Goal: Information Seeking & Learning: Learn about a topic

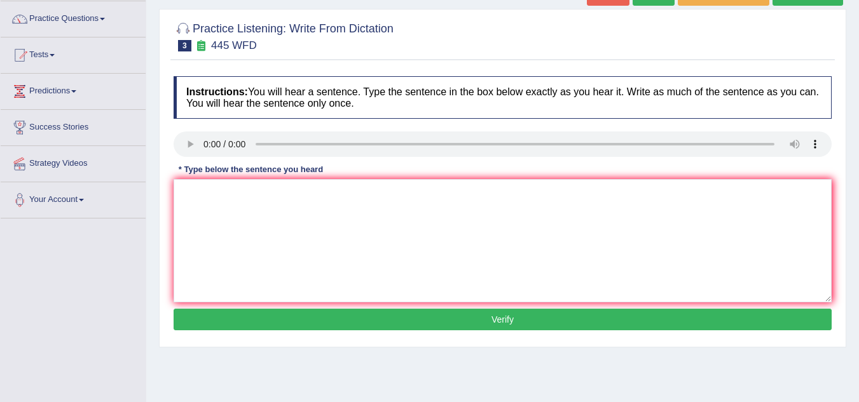
scroll to position [97, 0]
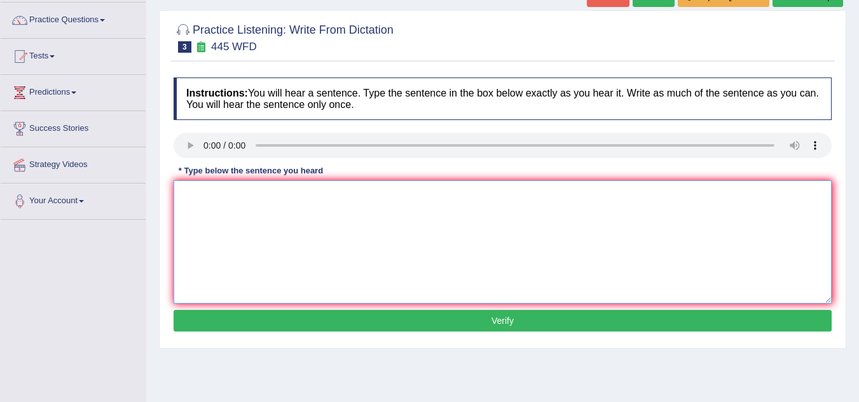
click at [227, 194] on textarea at bounding box center [502, 241] width 658 height 123
type textarea "The American astronot make a plan landing on Mars."
click at [416, 313] on button "Verify" at bounding box center [502, 321] width 658 height 22
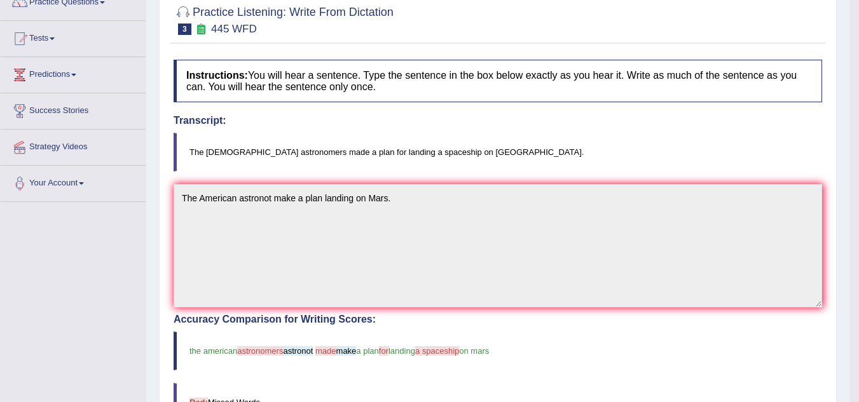
scroll to position [0, 0]
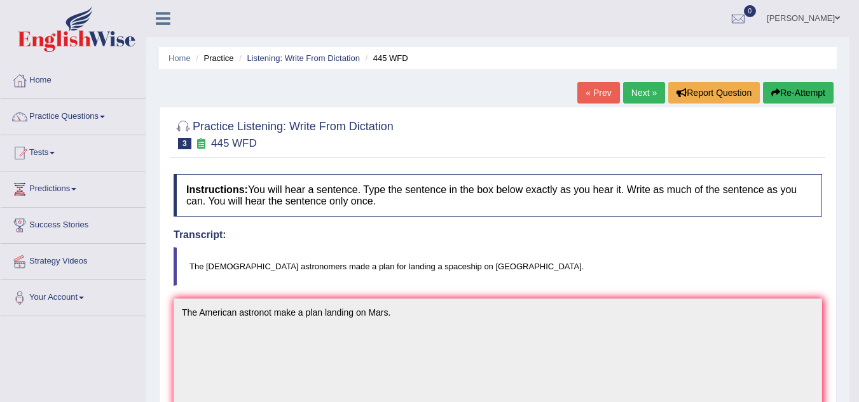
click at [775, 88] on button "Re-Attempt" at bounding box center [798, 93] width 71 height 22
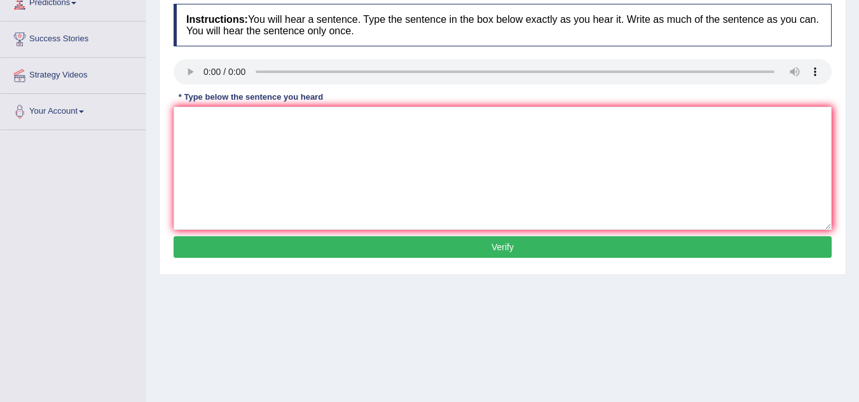
click at [325, 238] on button "Verify" at bounding box center [502, 247] width 658 height 22
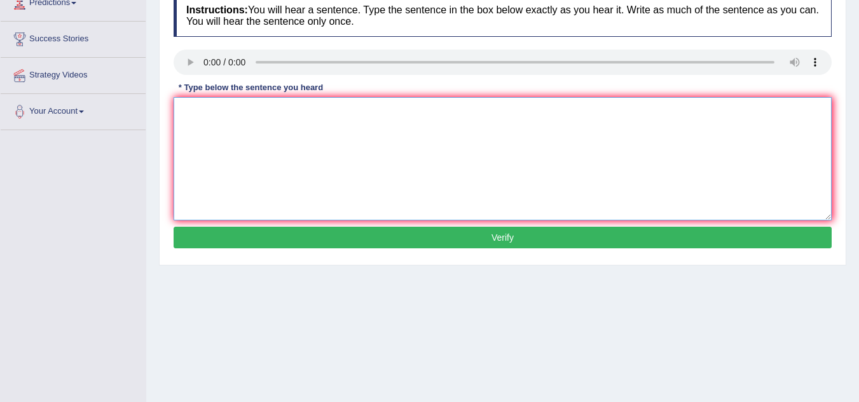
click at [217, 136] on textarea at bounding box center [502, 158] width 658 height 123
type textarea "The American astronomous made a plan for landing spaceship on mars."
click at [377, 238] on button "Verify" at bounding box center [502, 238] width 658 height 22
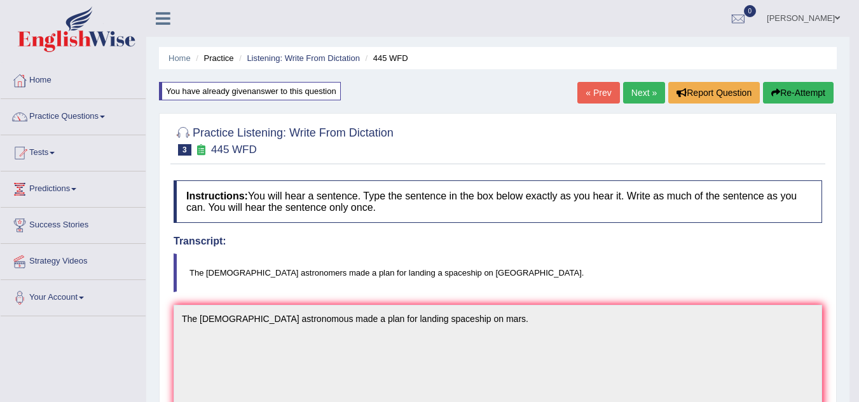
click at [660, 121] on div at bounding box center [497, 140] width 648 height 39
click at [652, 96] on link "Next »" at bounding box center [644, 93] width 42 height 22
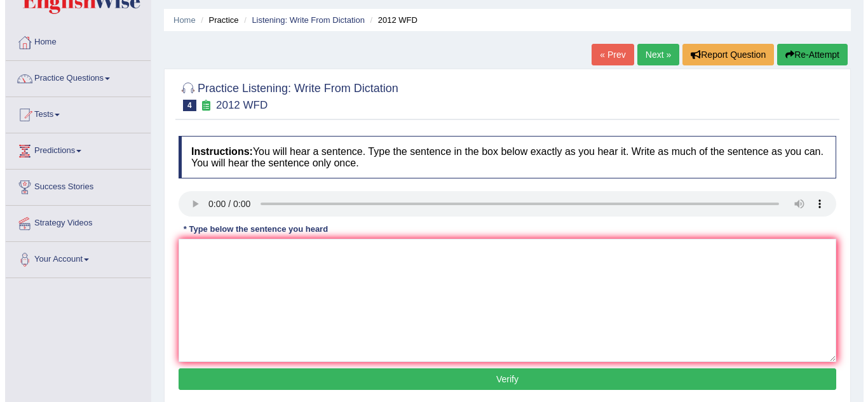
scroll to position [36, 0]
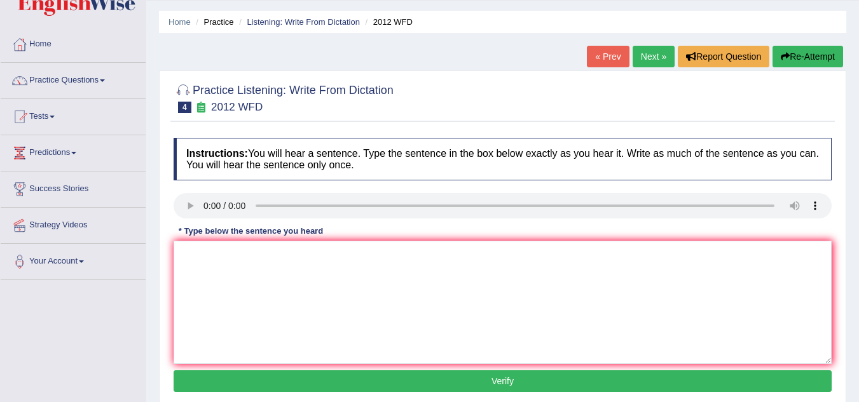
click at [205, 231] on div "* Type below the sentence you heard" at bounding box center [250, 231] width 154 height 12
click at [204, 247] on textarea at bounding box center [502, 302] width 658 height 123
type textarea "There is a great deal of debate on this topic."
click at [442, 382] on button "Verify" at bounding box center [502, 381] width 658 height 22
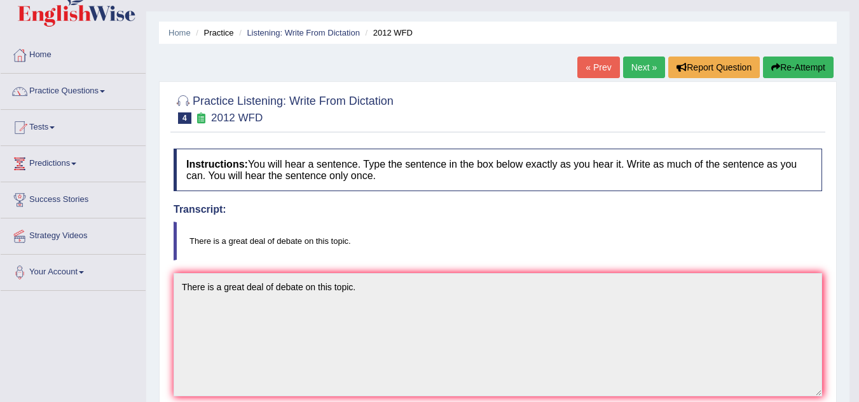
scroll to position [60, 0]
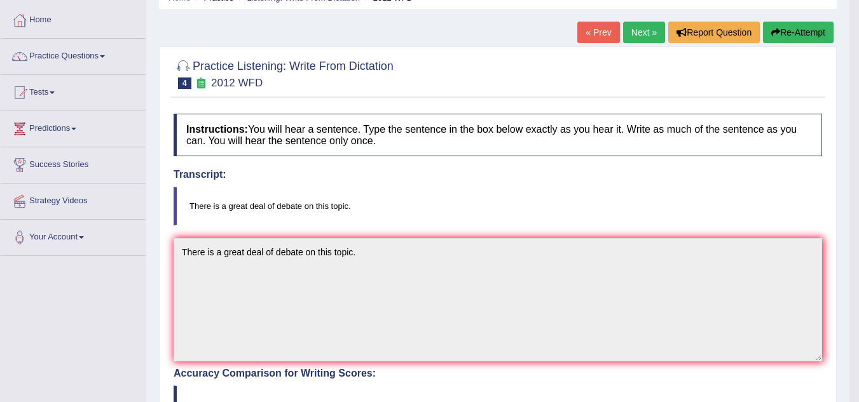
click at [641, 32] on link "Next »" at bounding box center [644, 33] width 42 height 22
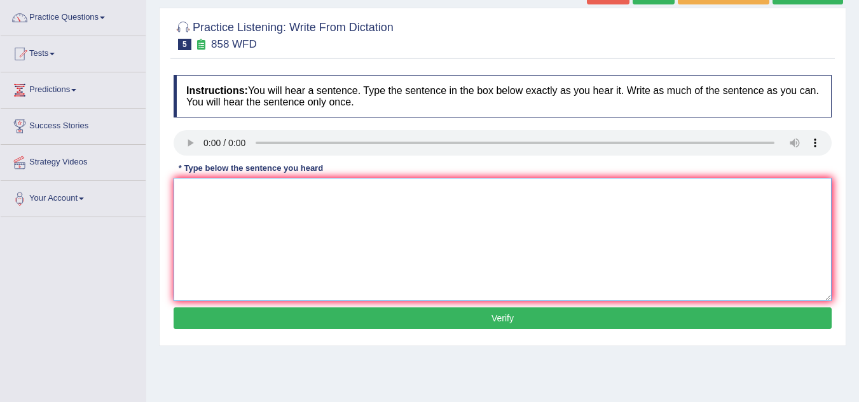
click at [246, 217] on textarea at bounding box center [502, 239] width 658 height 123
click at [261, 197] on textarea "They hear" at bounding box center [502, 239] width 658 height 123
click at [293, 189] on textarea "They hear when the ship was wrecked interested historian" at bounding box center [502, 239] width 658 height 123
click at [318, 192] on textarea "They hear when the ship of artifect wrecked interested historian" at bounding box center [502, 239] width 658 height 123
click at [458, 196] on textarea "They hear when the ship of artifect was wrecked interested historian" at bounding box center [502, 239] width 658 height 123
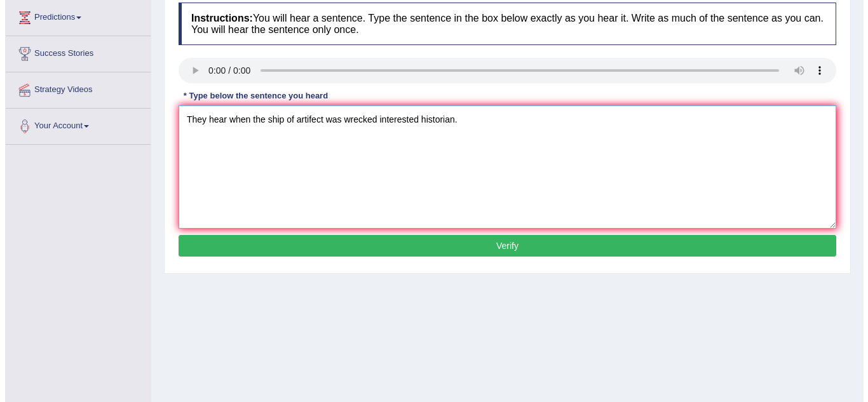
scroll to position [172, 0]
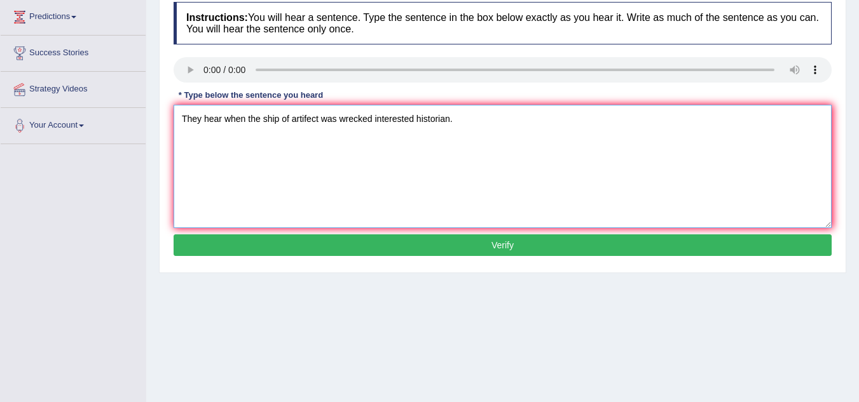
type textarea "They hear when the ship of artifect was wrecked interested historian."
click at [458, 247] on button "Verify" at bounding box center [502, 245] width 658 height 22
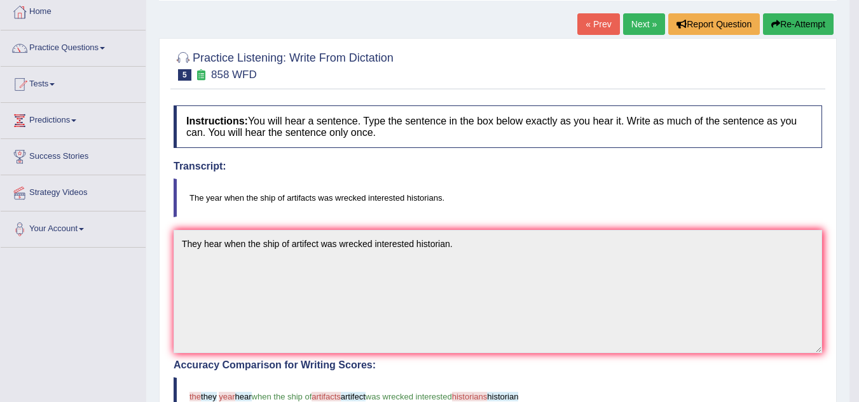
scroll to position [68, 0]
click at [800, 26] on button "Re-Attempt" at bounding box center [798, 25] width 71 height 22
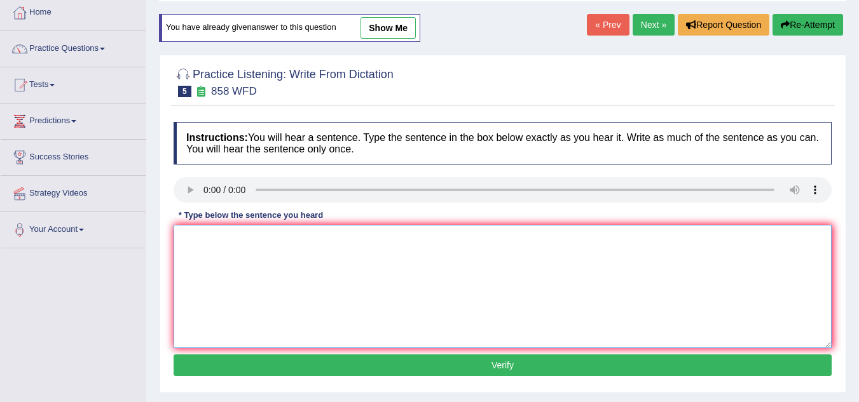
click at [202, 229] on textarea at bounding box center [502, 286] width 658 height 123
click at [279, 238] on textarea "The year when the" at bounding box center [502, 286] width 658 height 123
click at [328, 240] on textarea "The year when the ship of artifect" at bounding box center [502, 286] width 658 height 123
type textarea "The year when the ship of artifect was wrecked interest of artifects."
click at [392, 369] on button "Verify" at bounding box center [502, 366] width 658 height 22
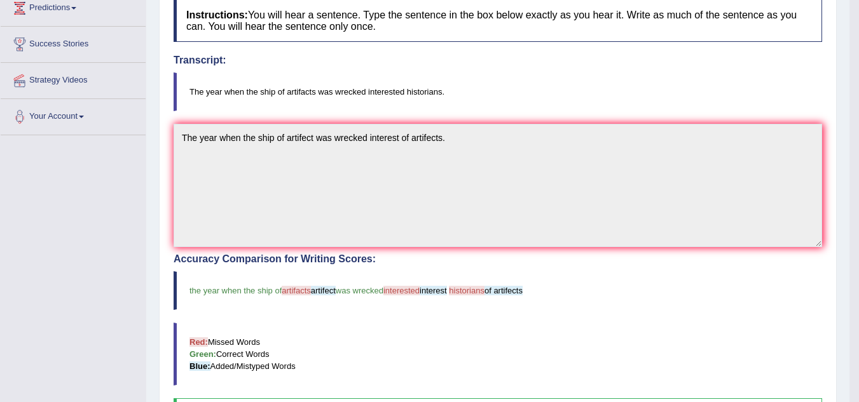
scroll to position [184, 0]
